Goal: Task Accomplishment & Management: Manage account settings

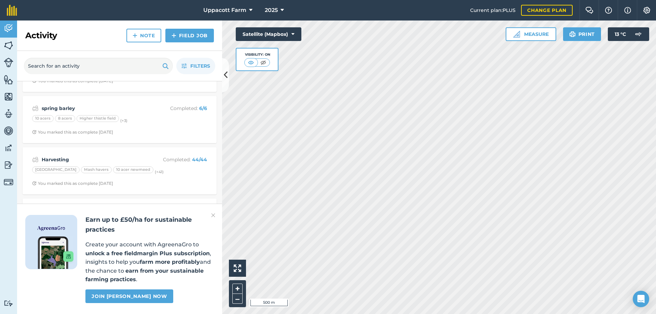
scroll to position [45, 0]
click at [215, 215] on img at bounding box center [213, 215] width 4 height 8
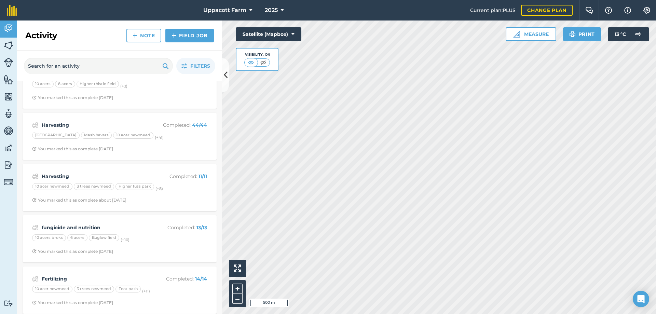
scroll to position [80, 0]
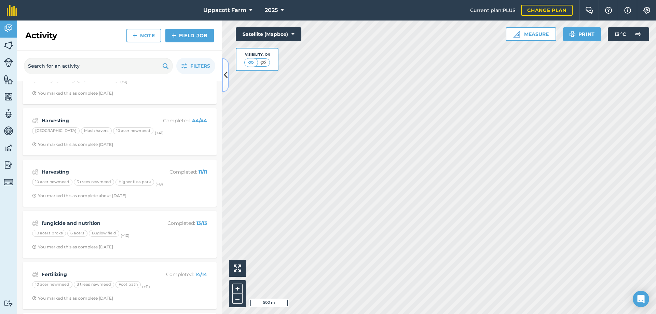
click at [224, 76] on icon at bounding box center [226, 75] width 4 height 12
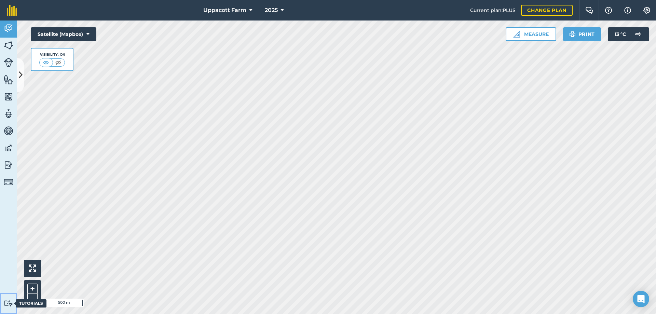
click at [14, 304] on link "Tutorials Tutorials" at bounding box center [8, 303] width 17 height 21
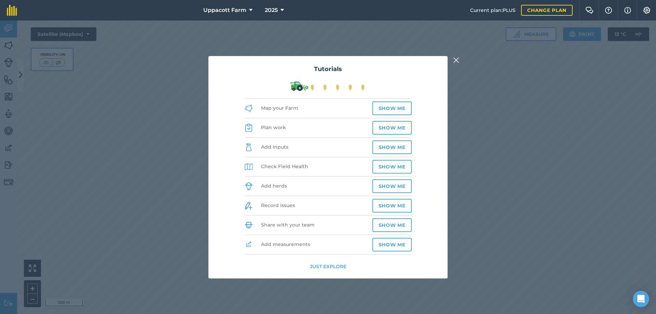
click at [458, 61] on img at bounding box center [456, 60] width 6 height 8
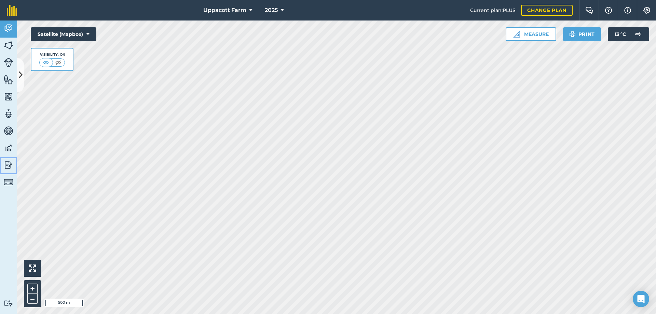
click at [9, 163] on img at bounding box center [9, 165] width 10 height 10
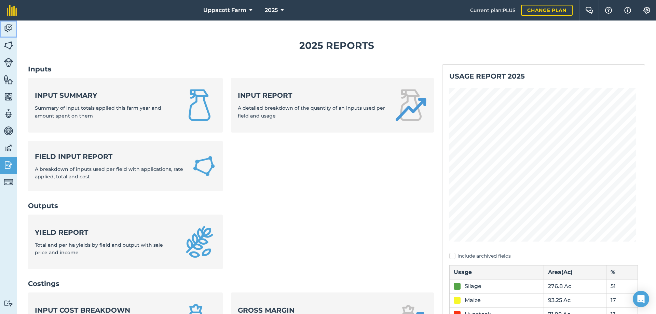
click at [7, 27] on img at bounding box center [9, 28] width 10 height 10
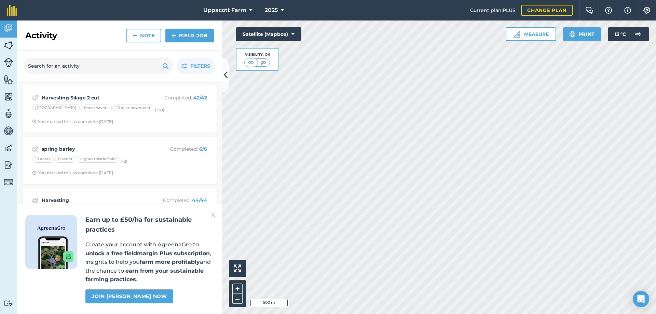
click at [212, 213] on img at bounding box center [213, 215] width 4 height 8
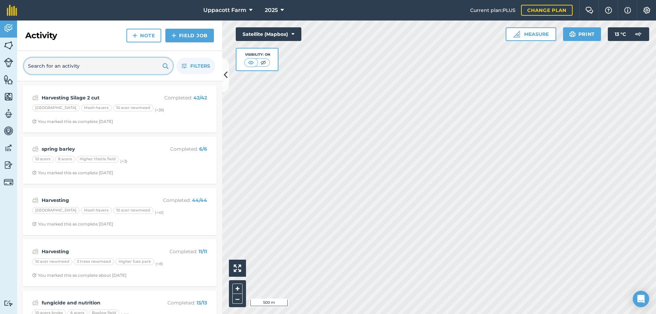
click at [91, 67] on input "text" at bounding box center [98, 66] width 149 height 16
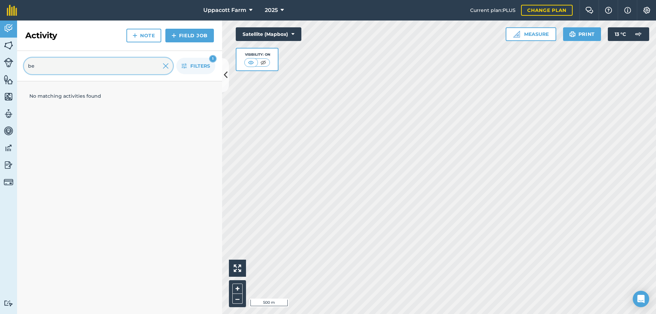
type input "b"
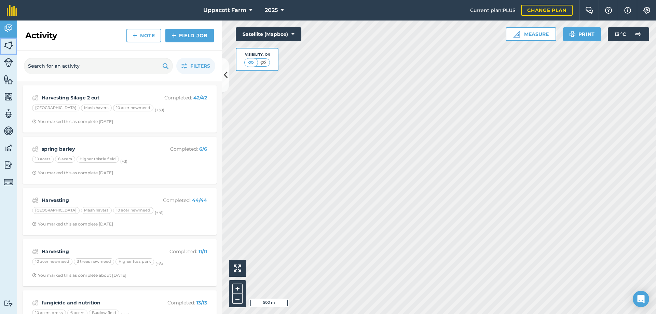
click at [1, 51] on link "Fields" at bounding box center [8, 46] width 17 height 17
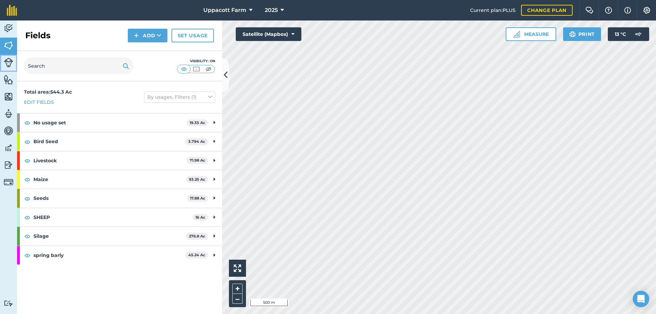
click at [8, 66] on img at bounding box center [9, 63] width 10 height 10
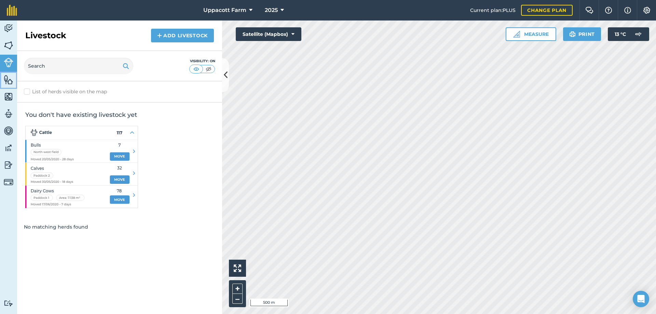
click at [10, 85] on link "Features" at bounding box center [8, 80] width 17 height 17
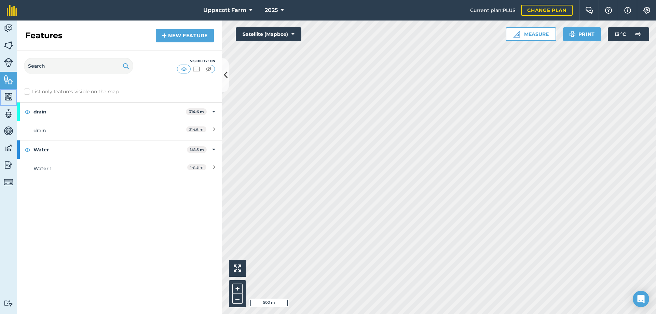
click at [8, 99] on img at bounding box center [9, 97] width 10 height 10
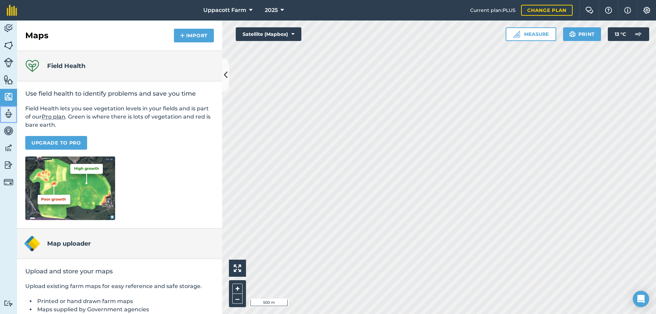
click at [10, 116] on img at bounding box center [9, 114] width 10 height 10
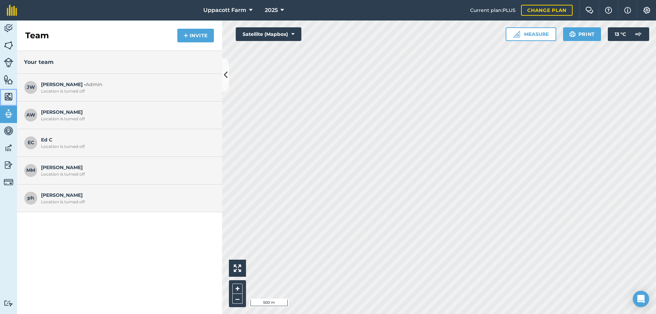
click at [8, 97] on img at bounding box center [9, 97] width 10 height 10
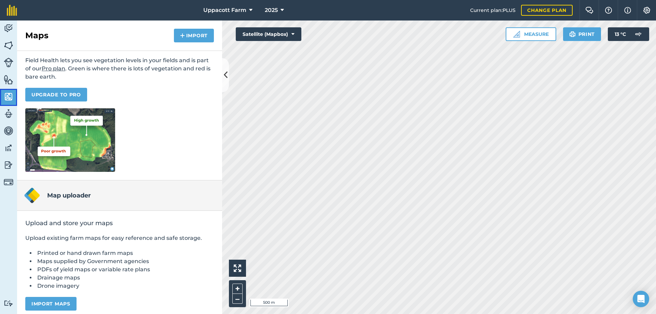
scroll to position [53, 0]
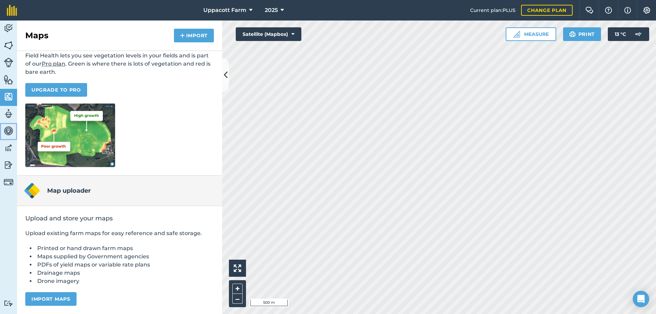
click at [6, 131] on img at bounding box center [9, 131] width 10 height 10
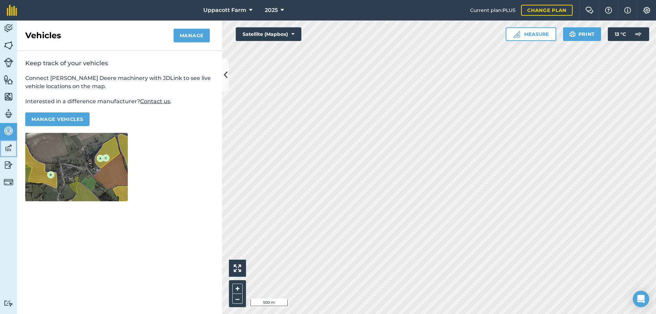
click at [12, 147] on img at bounding box center [9, 148] width 10 height 10
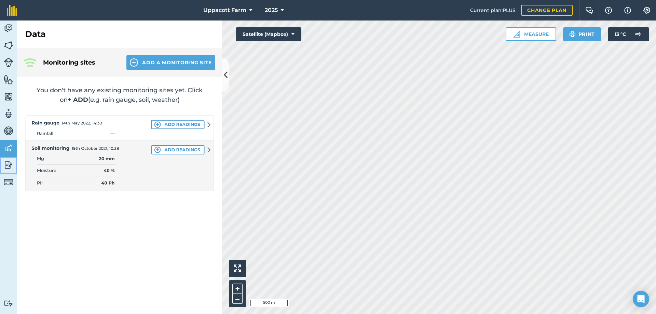
click at [7, 164] on img at bounding box center [9, 165] width 10 height 10
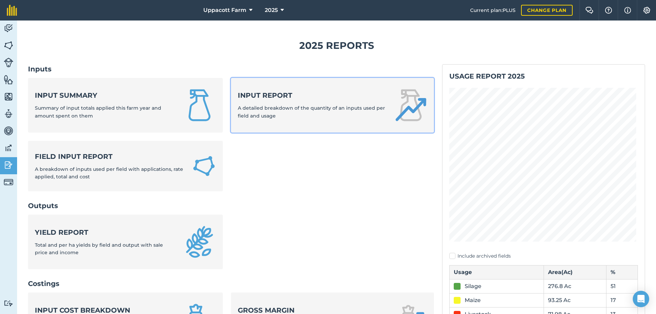
click at [254, 100] on strong "Input report" at bounding box center [312, 96] width 148 height 10
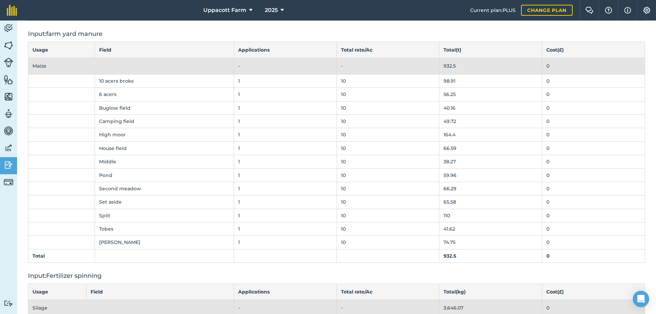
scroll to position [1902, 0]
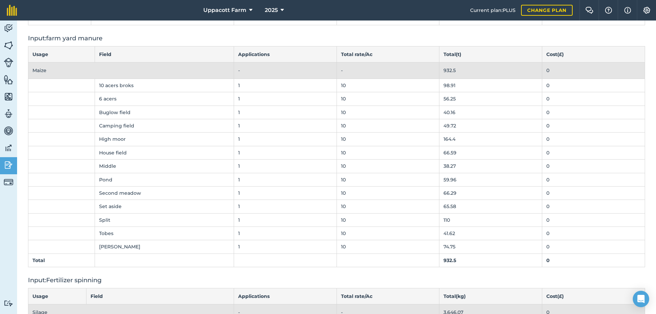
click at [356, 84] on td "10" at bounding box center [388, 85] width 103 height 13
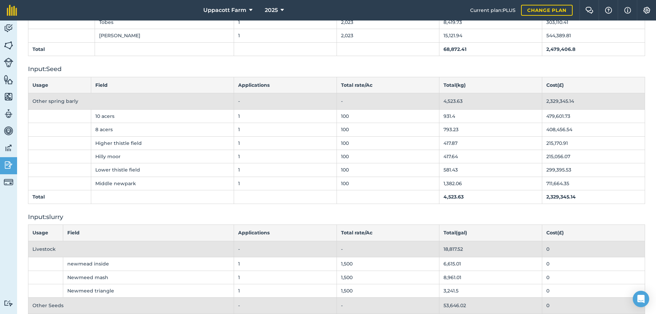
scroll to position [3405, 0]
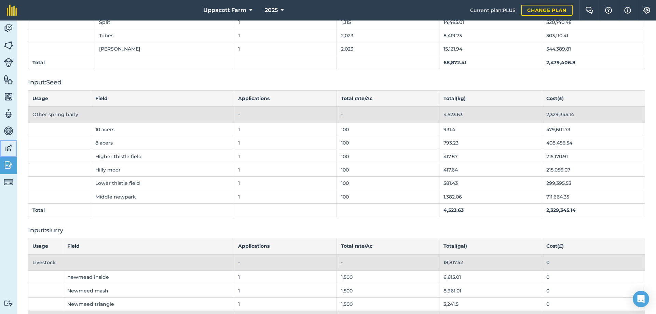
click at [9, 150] on img at bounding box center [9, 148] width 10 height 10
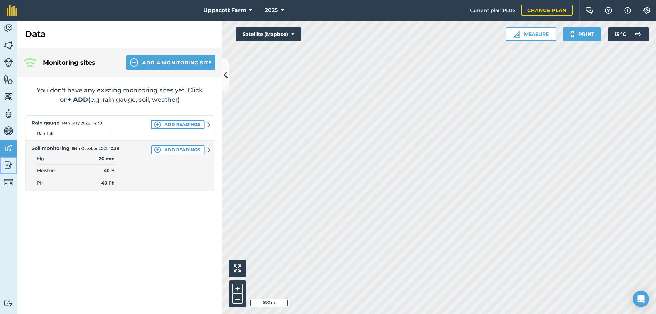
click at [12, 167] on img at bounding box center [9, 165] width 10 height 10
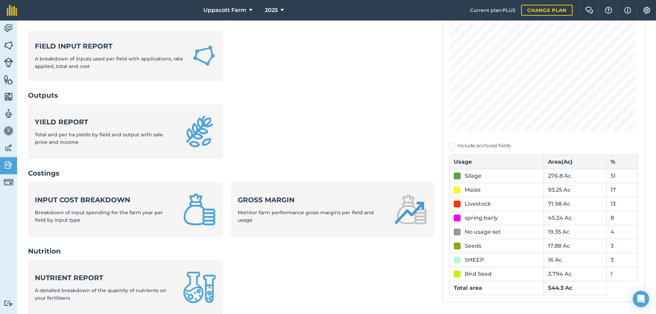
scroll to position [102, 0]
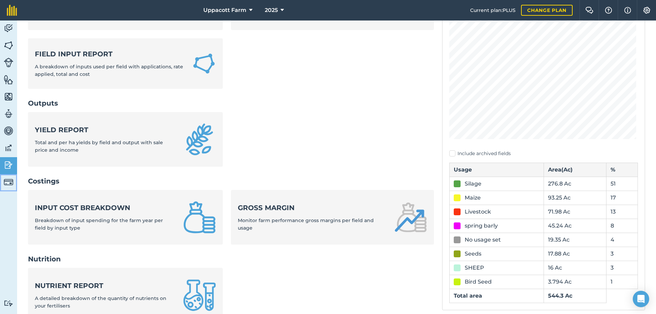
click at [5, 184] on img at bounding box center [9, 182] width 10 height 10
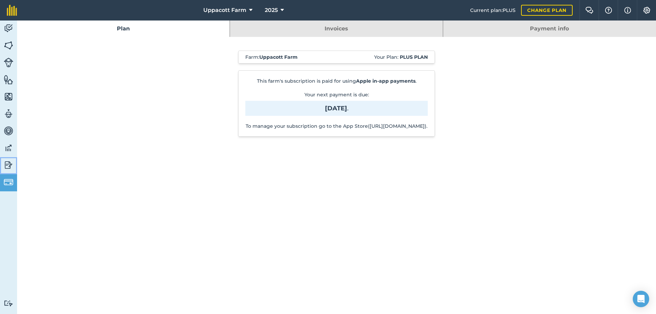
click at [10, 163] on img at bounding box center [9, 165] width 10 height 10
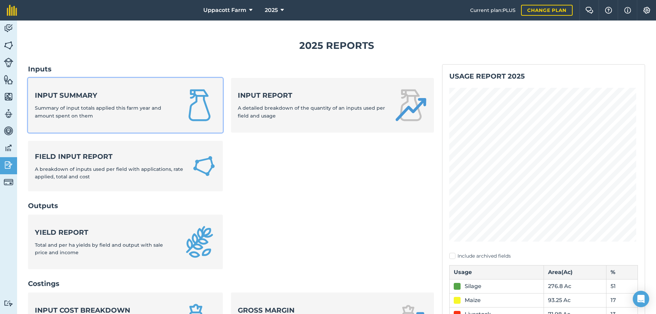
click at [84, 114] on span "Summary of input totals applied this farm year and amount spent on them" at bounding box center [98, 112] width 126 height 14
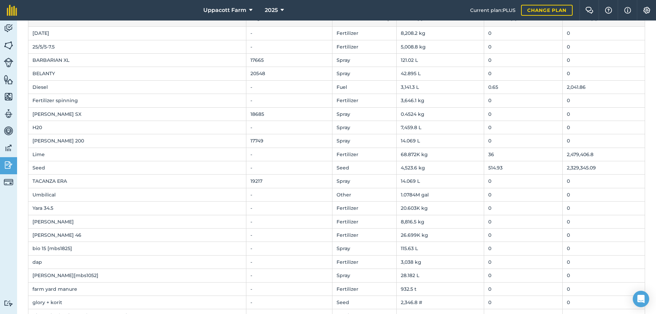
scroll to position [68, 0]
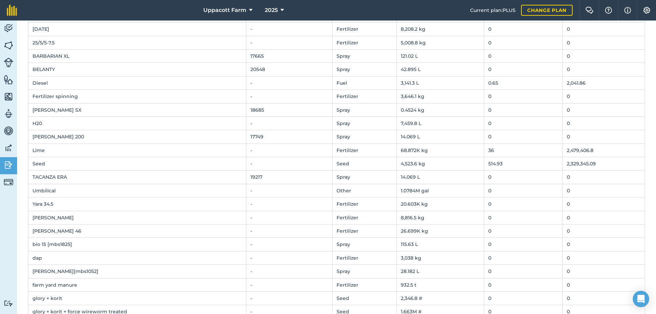
click at [484, 151] on td "36" at bounding box center [523, 149] width 79 height 13
click at [40, 152] on td "Lime" at bounding box center [137, 149] width 218 height 13
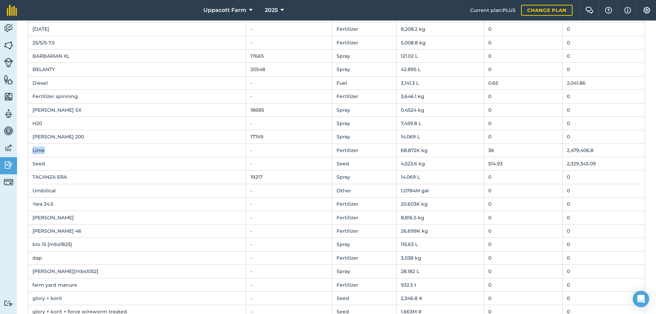
click at [40, 152] on td "Lime" at bounding box center [137, 149] width 218 height 13
click at [41, 158] on td "Seed" at bounding box center [137, 163] width 218 height 13
click at [12, 25] on img at bounding box center [9, 28] width 10 height 10
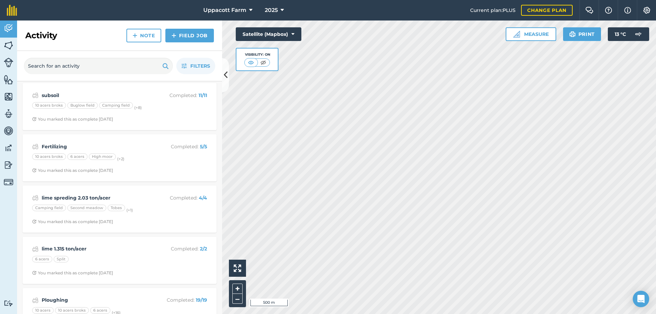
scroll to position [888, 0]
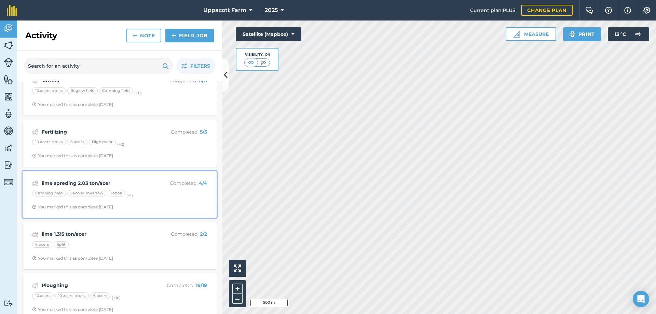
click at [82, 179] on strong "lime spreding 2.03 ton/acer" at bounding box center [96, 183] width 108 height 8
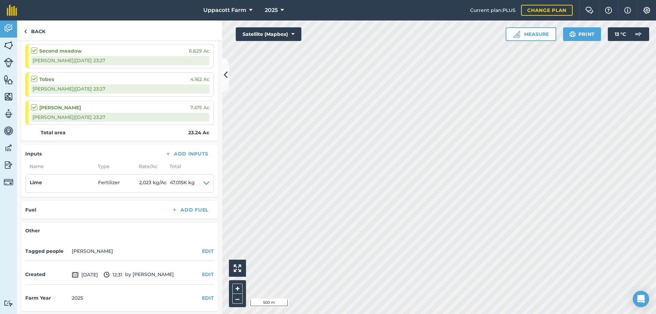
scroll to position [136, 0]
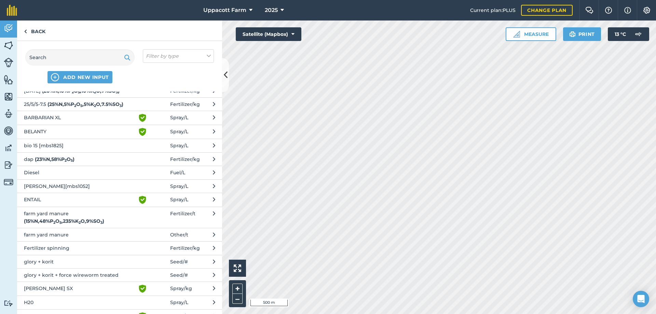
scroll to position [23, 0]
click at [40, 30] on link "Back" at bounding box center [34, 30] width 35 height 20
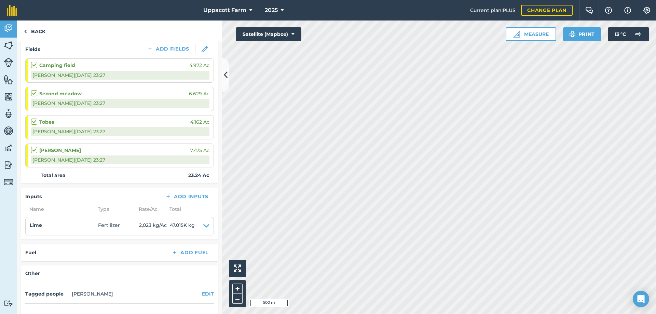
scroll to position [136, 0]
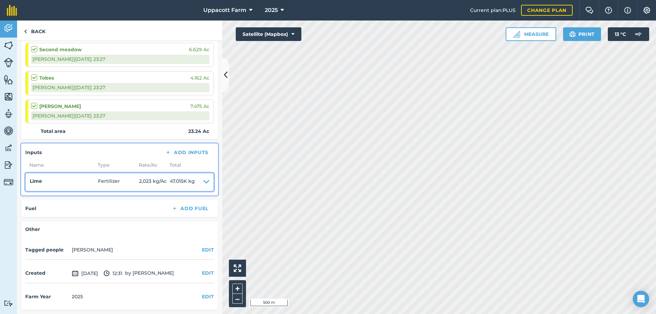
click at [203, 183] on icon at bounding box center [206, 182] width 6 height 10
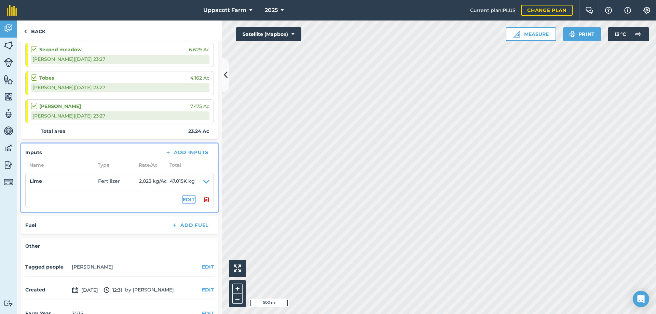
click at [188, 201] on button "EDIT" at bounding box center [189, 200] width 12 height 8
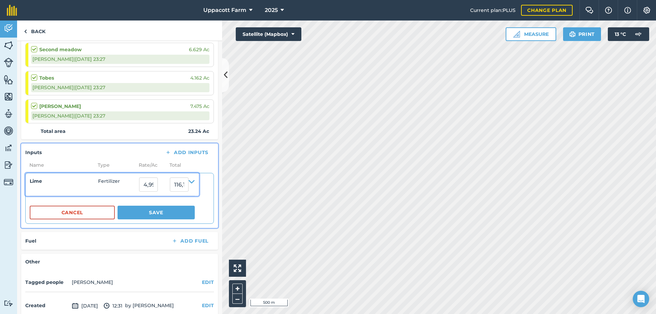
click at [82, 183] on h4 "Lime" at bounding box center [64, 181] width 68 height 8
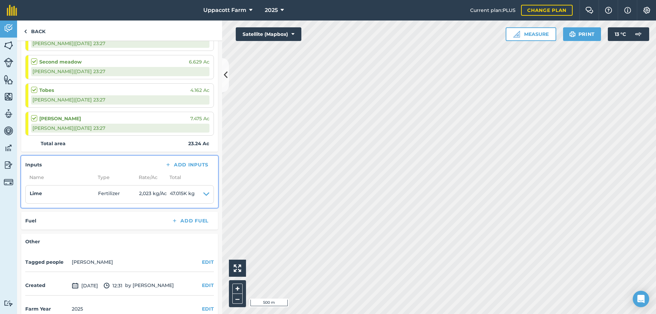
scroll to position [125, 0]
click at [8, 172] on link "Reporting" at bounding box center [8, 165] width 17 height 17
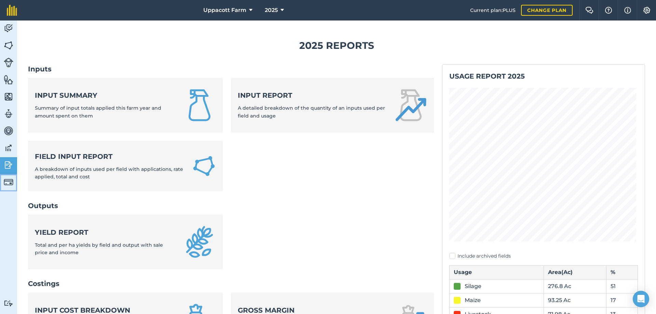
click at [10, 182] on img at bounding box center [9, 182] width 10 height 10
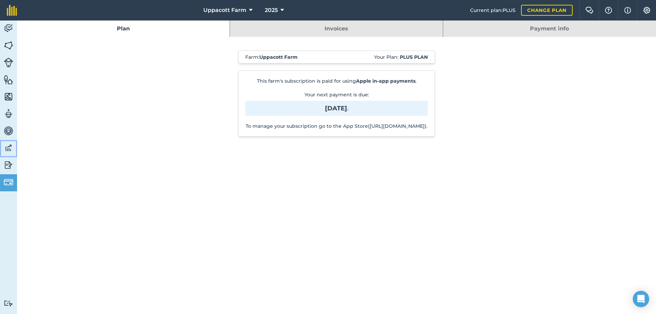
click at [10, 149] on img at bounding box center [9, 148] width 10 height 10
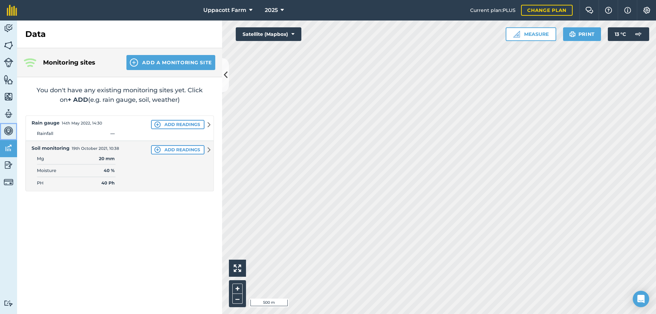
click at [8, 133] on img at bounding box center [9, 131] width 10 height 10
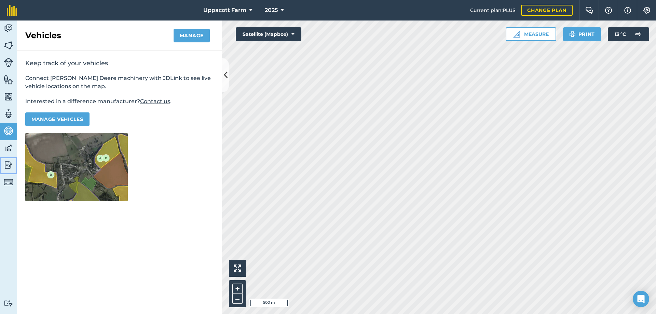
click at [12, 165] on img at bounding box center [9, 165] width 10 height 10
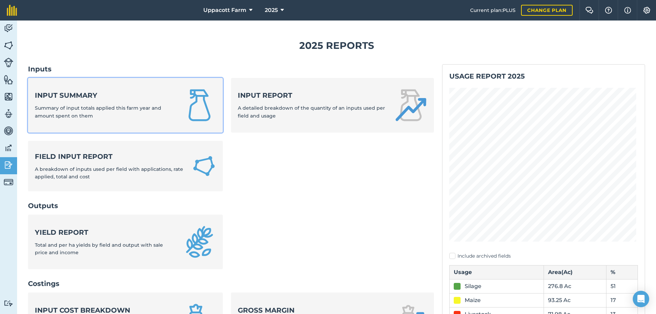
click at [97, 103] on div "Input summary Summary of input totals applied this farm year and amount spent o…" at bounding box center [105, 105] width 140 height 29
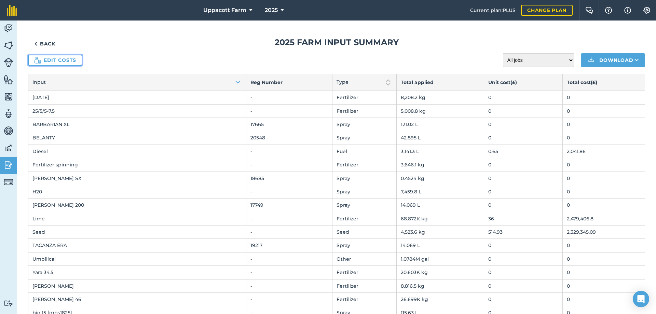
click at [54, 57] on link "Edit costs" at bounding box center [55, 60] width 54 height 11
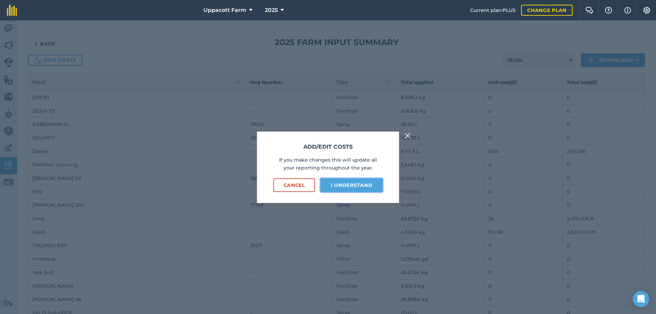
click at [352, 187] on button "I understand" at bounding box center [351, 185] width 62 height 14
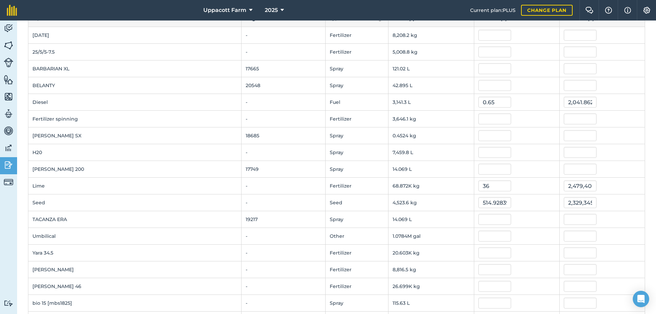
scroll to position [57, 0]
click at [489, 186] on input "36" at bounding box center [494, 184] width 33 height 11
click at [478, 183] on input "36" at bounding box center [494, 184] width 33 height 11
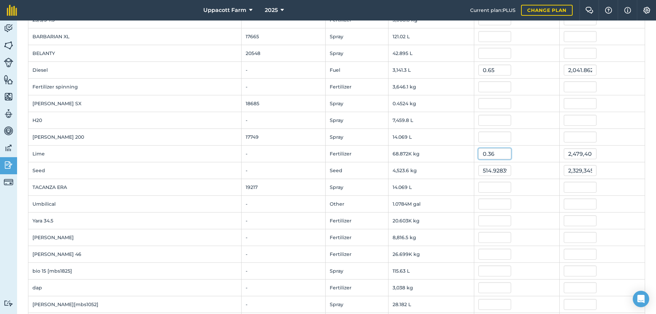
scroll to position [91, 0]
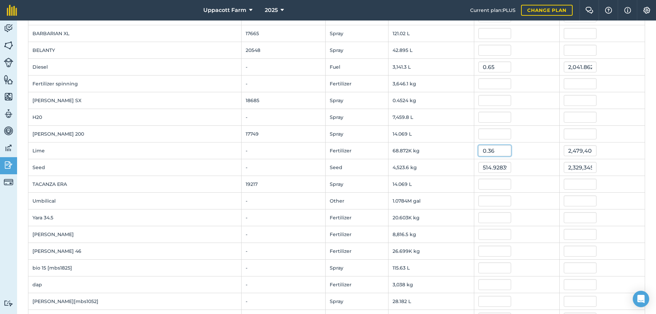
type input "0.36"
type input "24,794.069040000002"
click at [483, 167] on input "514.9283904581919" at bounding box center [494, 167] width 33 height 11
click at [499, 167] on input "514.9283904581919" at bounding box center [494, 167] width 33 height 11
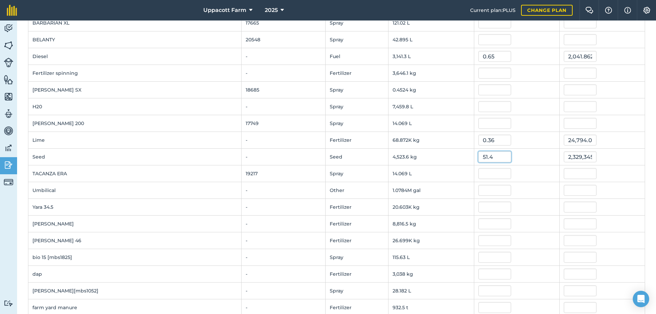
scroll to position [137, 0]
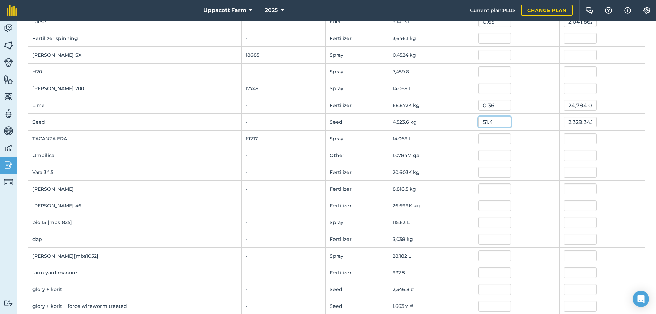
type input "51.4"
type input "232,514.5306"
click at [546, 143] on div at bounding box center [516, 138] width 77 height 11
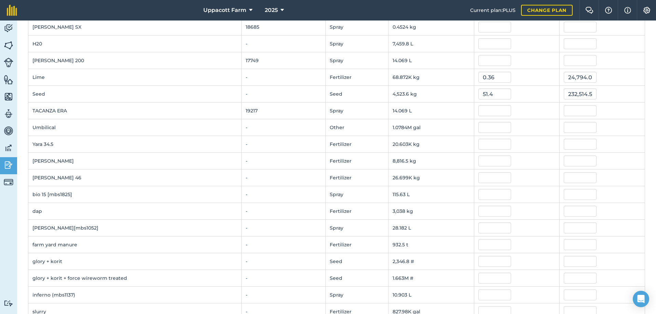
scroll to position [171, 0]
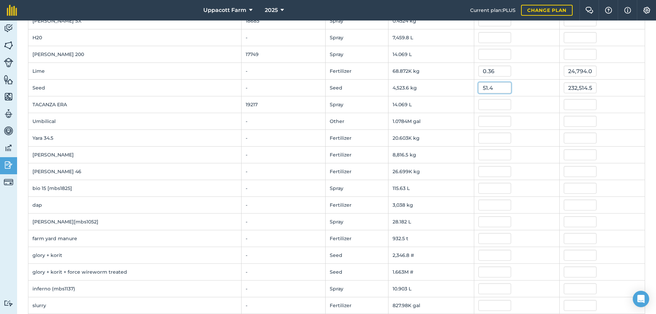
click at [491, 88] on input "51.4" at bounding box center [494, 87] width 33 height 11
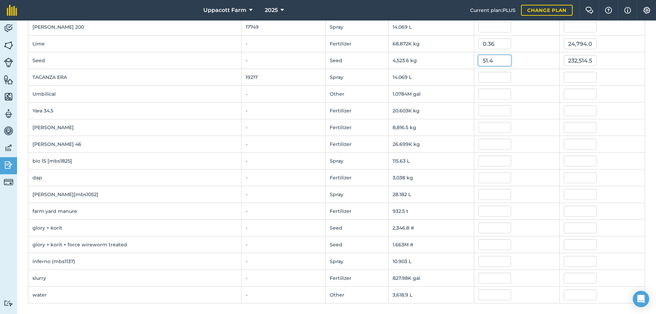
scroll to position [198, 0]
click at [483, 280] on input "text" at bounding box center [494, 277] width 33 height 11
click at [483, 296] on input "text" at bounding box center [494, 294] width 33 height 11
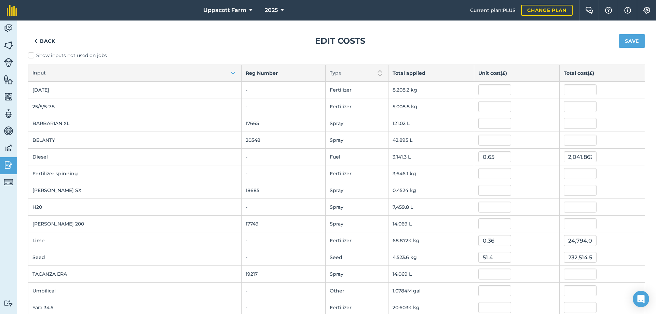
scroll to position [0, 0]
click at [628, 42] on button "Save" at bounding box center [632, 43] width 26 height 14
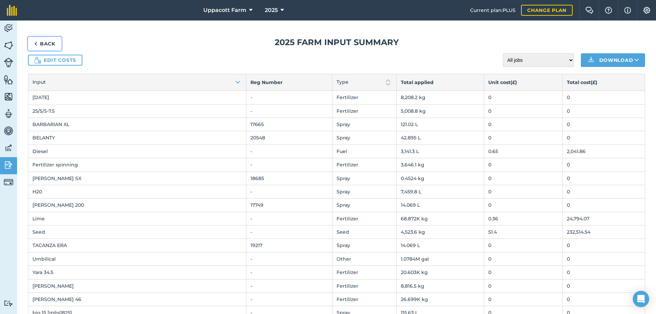
click at [46, 43] on link "Back" at bounding box center [44, 44] width 33 height 14
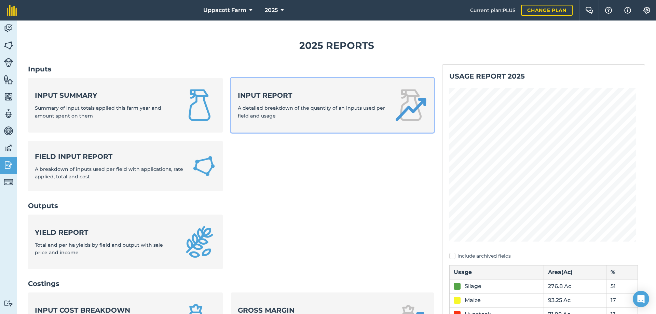
click at [268, 109] on span "A detailed breakdown of the quantity of an inputs used per field and usage" at bounding box center [311, 112] width 147 height 14
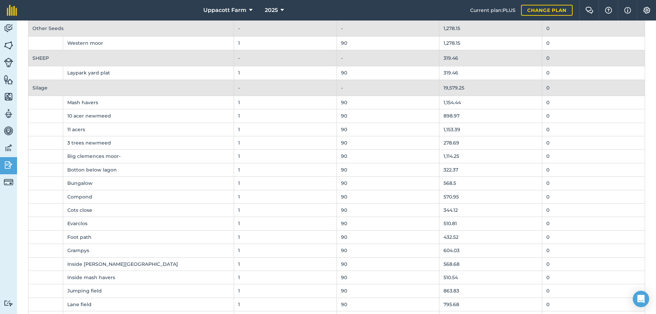
scroll to position [7236, 0]
